Goal: Task Accomplishment & Management: Use online tool/utility

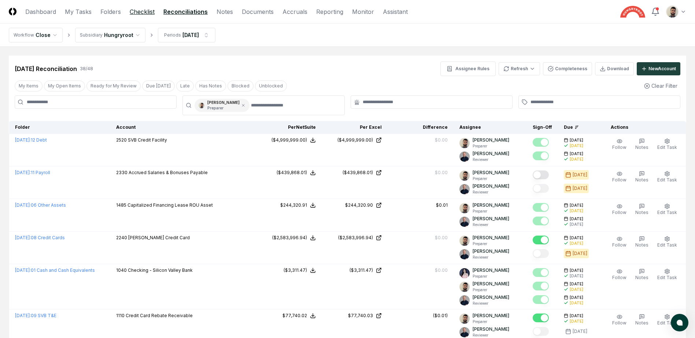
click at [142, 14] on link "Checklist" at bounding box center [142, 11] width 25 height 9
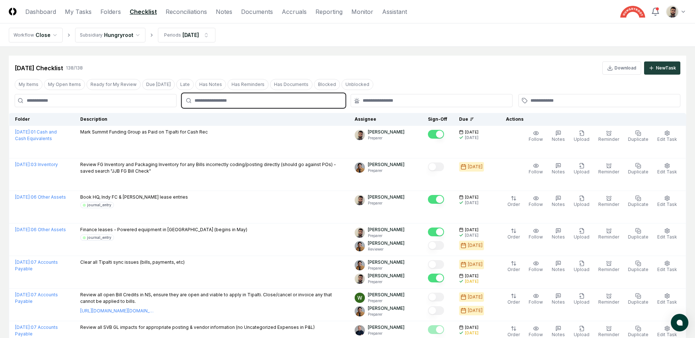
click at [235, 104] on input "text" at bounding box center [267, 100] width 145 height 7
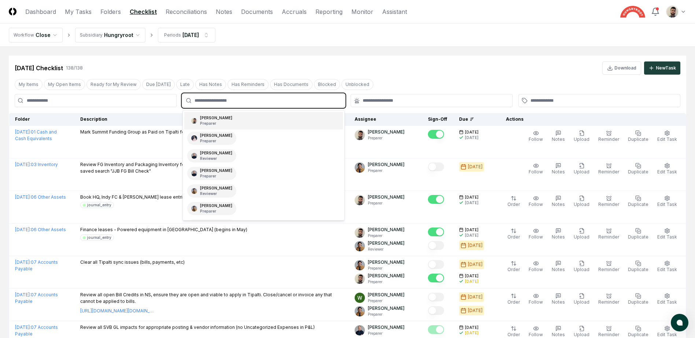
click at [225, 123] on div "[PERSON_NAME] Preparer" at bounding box center [263, 121] width 158 height 18
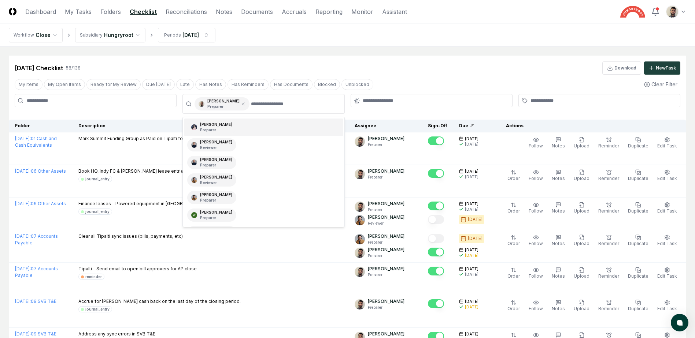
click at [367, 72] on div "[DATE] Checklist 58 / 138 Download New Task" at bounding box center [348, 68] width 666 height 13
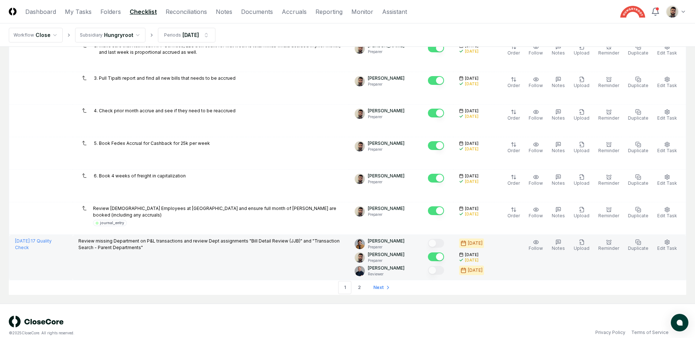
scroll to position [1595, 0]
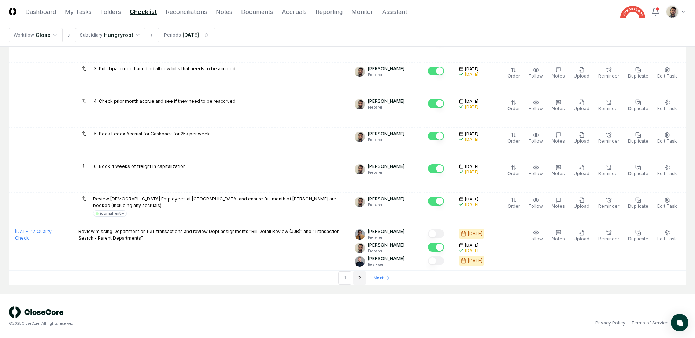
click at [357, 281] on link "2" at bounding box center [359, 278] width 13 height 13
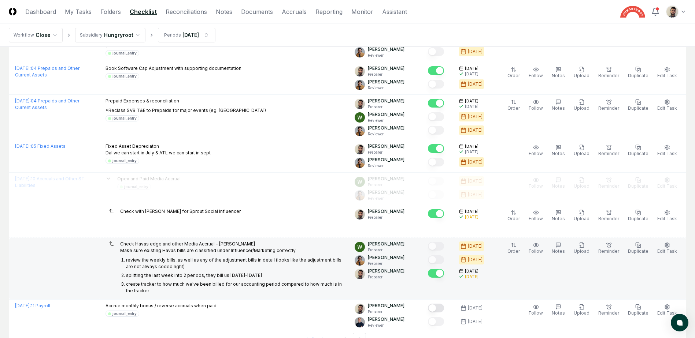
scroll to position [197, 0]
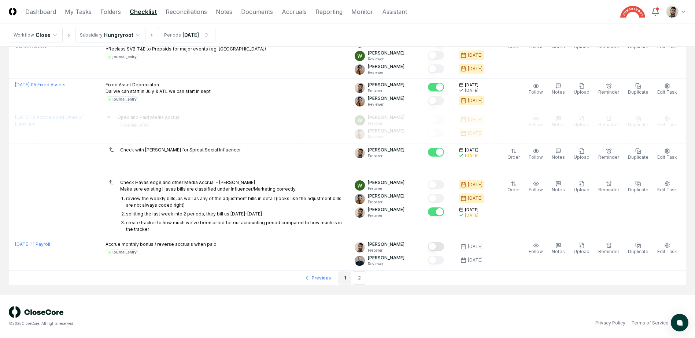
click at [343, 275] on link "1" at bounding box center [344, 278] width 13 height 13
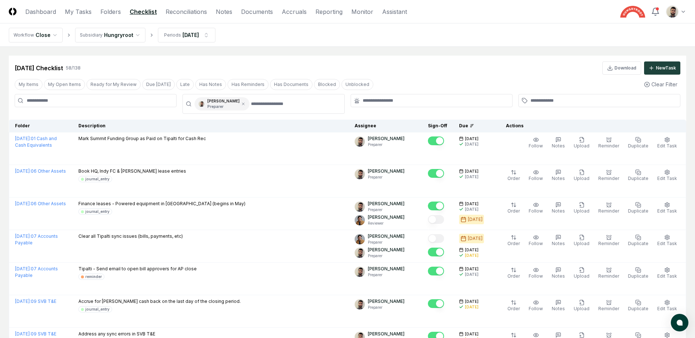
click at [288, 58] on div "[DATE] Checklist 58 / 138 Download New Task" at bounding box center [347, 65] width 677 height 19
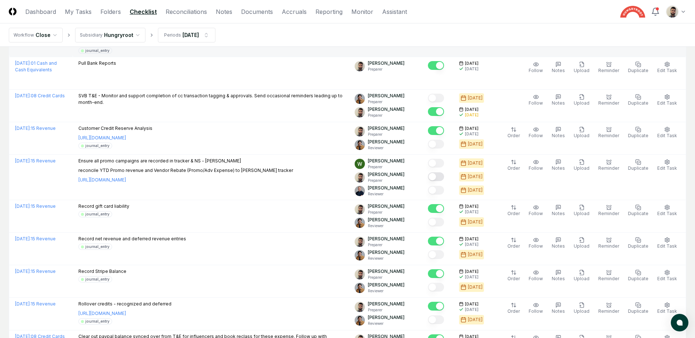
scroll to position [423, 0]
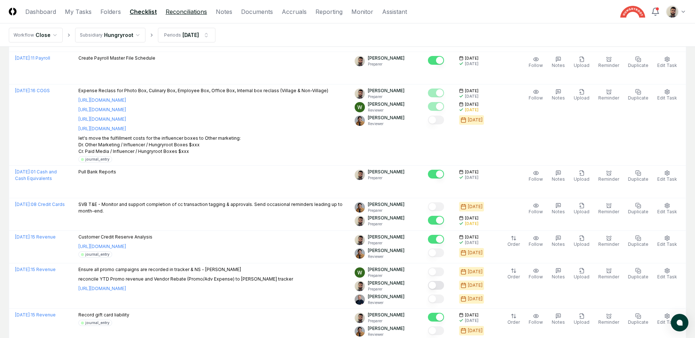
click at [181, 11] on link "Reconciliations" at bounding box center [186, 11] width 41 height 9
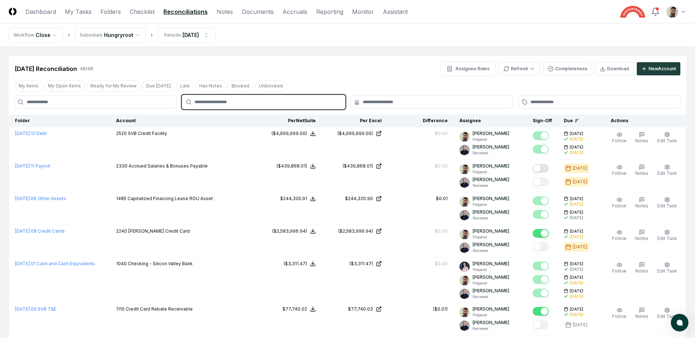
click at [236, 105] on input "text" at bounding box center [267, 102] width 145 height 7
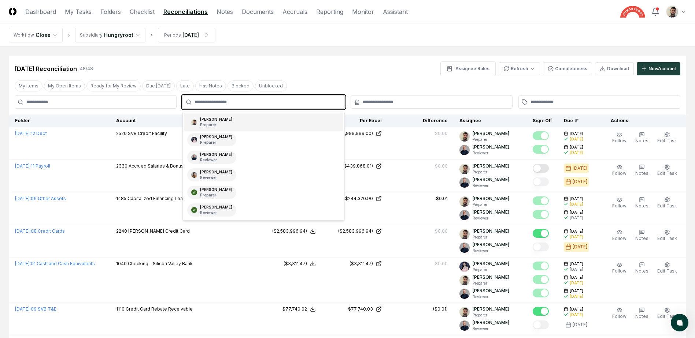
click at [234, 120] on div "[PERSON_NAME] Preparer" at bounding box center [263, 123] width 158 height 18
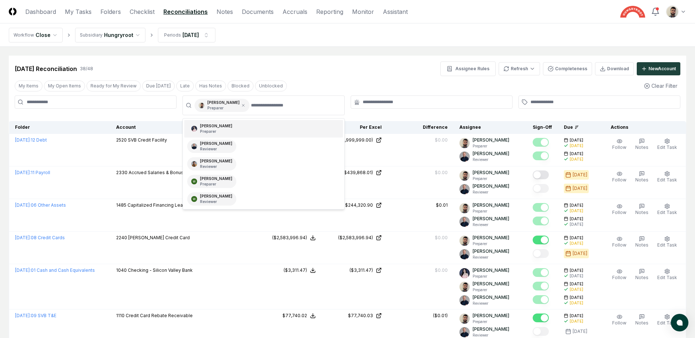
click at [313, 75] on div "[DATE] Reconciliation 38 / 48 Assignee Rules Refresh Completeness Download New …" at bounding box center [348, 69] width 666 height 15
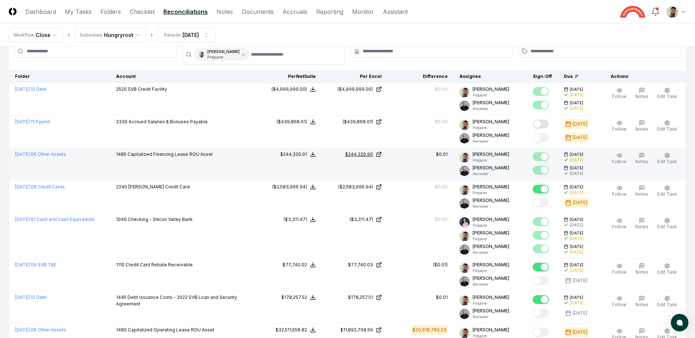
scroll to position [37, 0]
